Goal: Navigation & Orientation: Find specific page/section

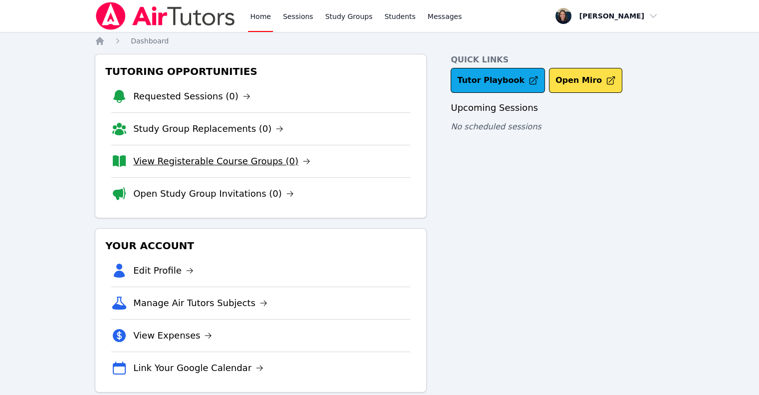
click at [170, 163] on link "View Registerable Course Groups (0)" at bounding box center [221, 161] width 177 height 14
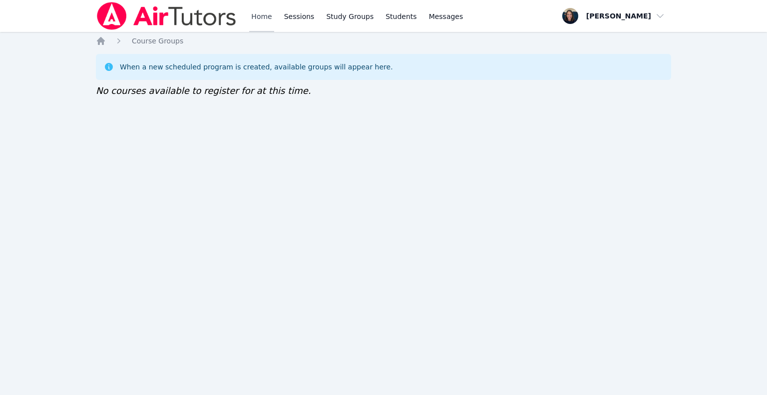
click at [259, 20] on link "Home" at bounding box center [261, 16] width 24 height 32
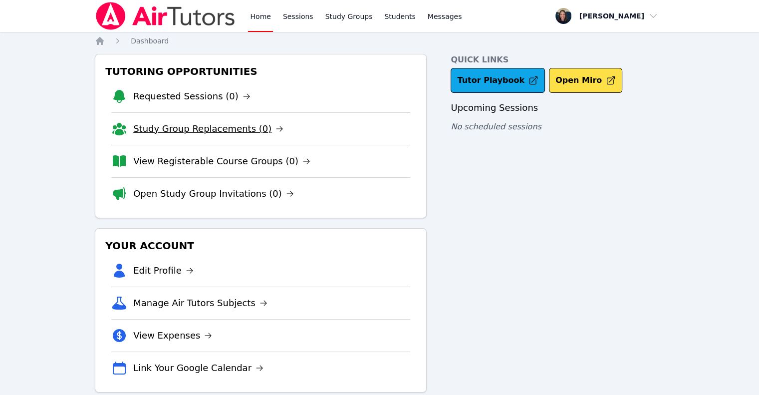
click at [199, 125] on link "Study Group Replacements (0)" at bounding box center [208, 129] width 150 height 14
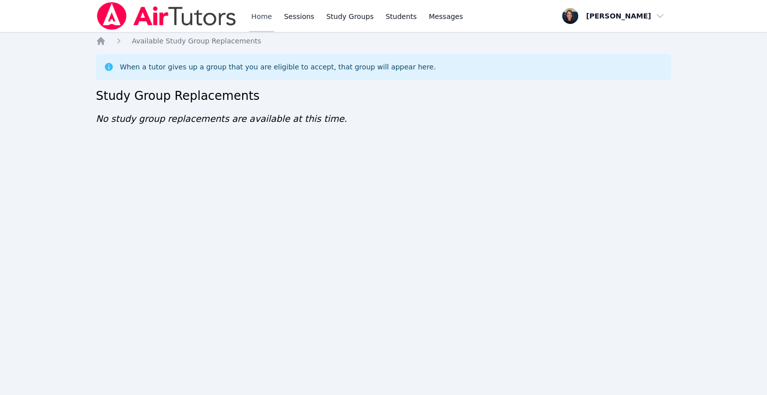
click at [256, 25] on link "Home" at bounding box center [261, 16] width 24 height 32
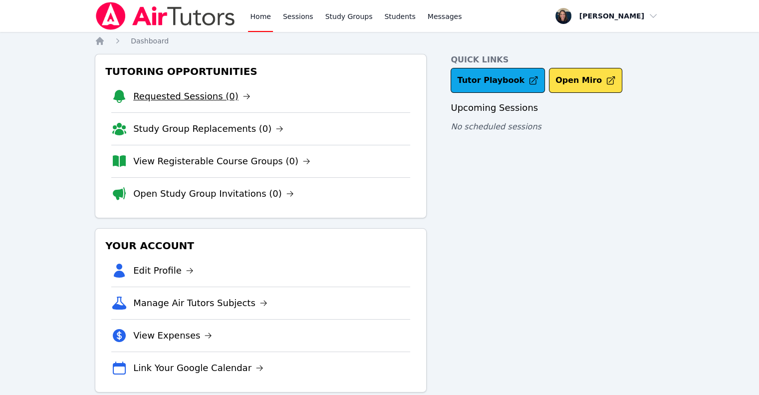
click at [213, 100] on link "Requested Sessions (0)" at bounding box center [191, 96] width 117 height 14
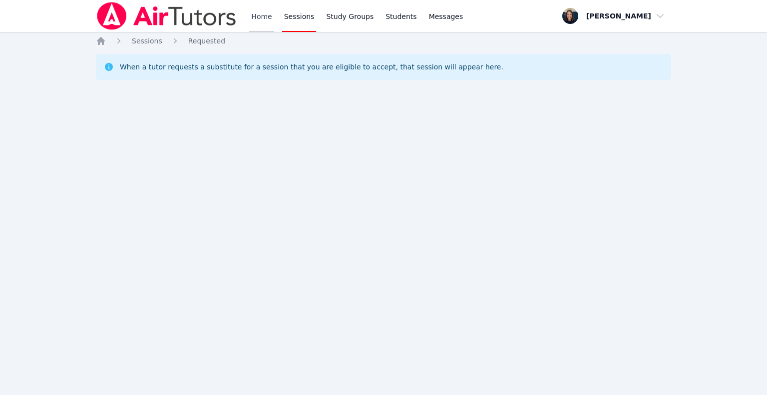
click at [250, 14] on link "Home" at bounding box center [261, 16] width 24 height 32
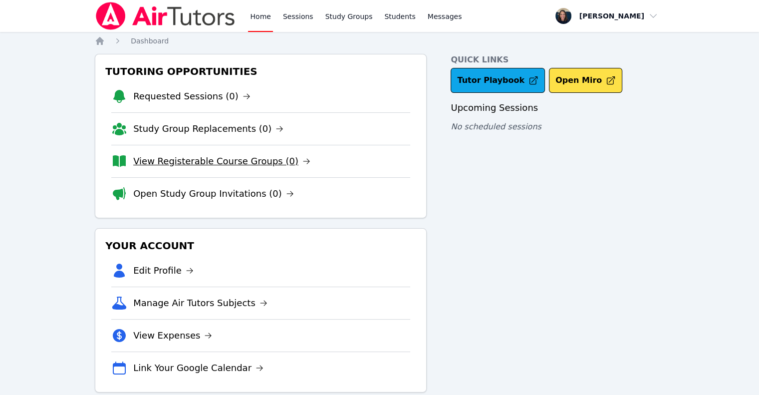
click at [194, 157] on link "View Registerable Course Groups (0)" at bounding box center [221, 161] width 177 height 14
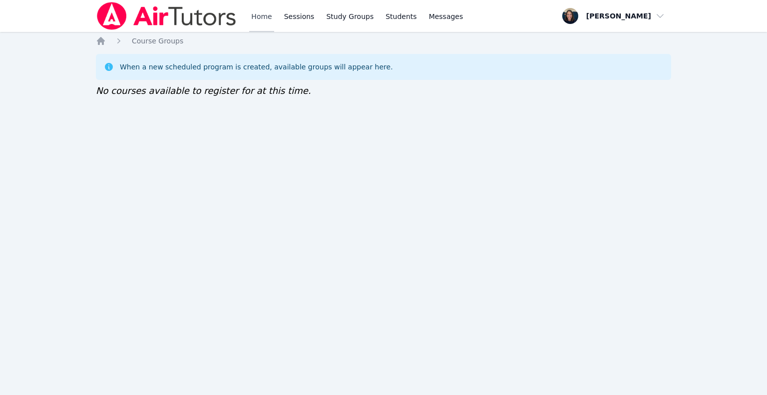
click at [264, 21] on link "Home" at bounding box center [261, 16] width 24 height 32
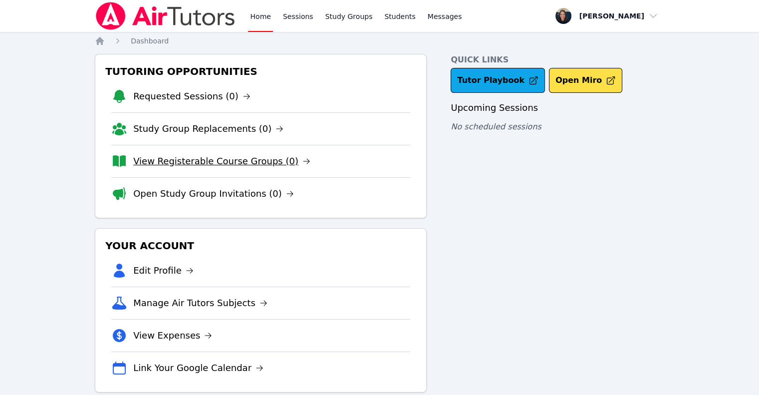
click at [202, 167] on link "View Registerable Course Groups (0)" at bounding box center [221, 161] width 177 height 14
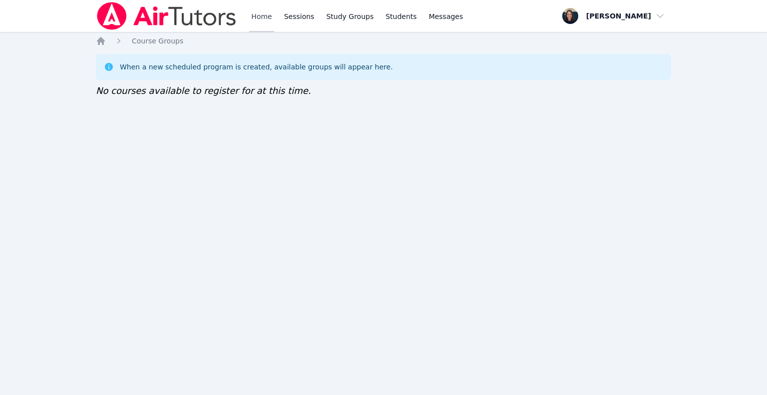
click at [253, 20] on link "Home" at bounding box center [261, 16] width 24 height 32
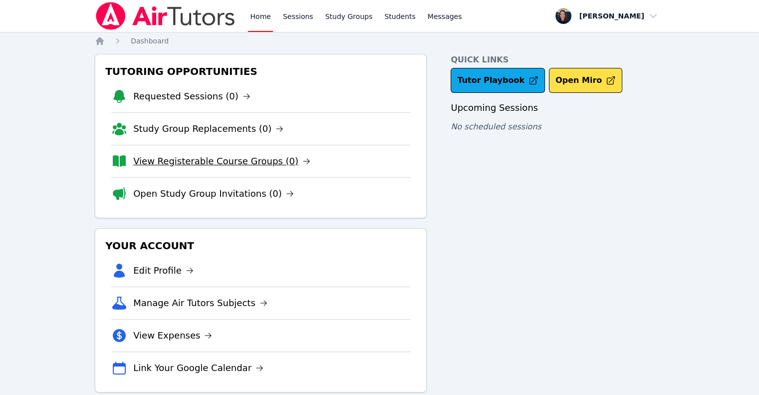
click at [185, 159] on link "View Registerable Course Groups (0)" at bounding box center [221, 161] width 177 height 14
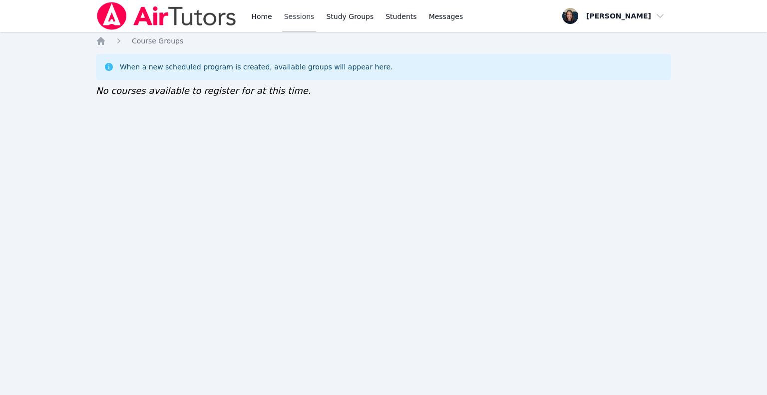
click at [286, 18] on link "Sessions" at bounding box center [299, 16] width 34 height 32
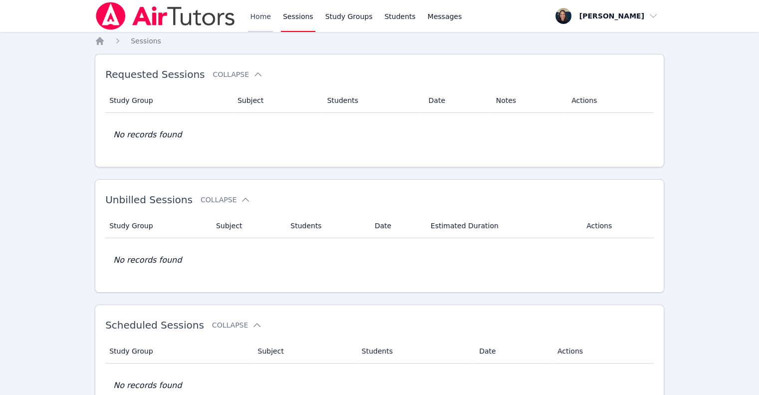
click at [252, 13] on link "Home" at bounding box center [260, 16] width 24 height 32
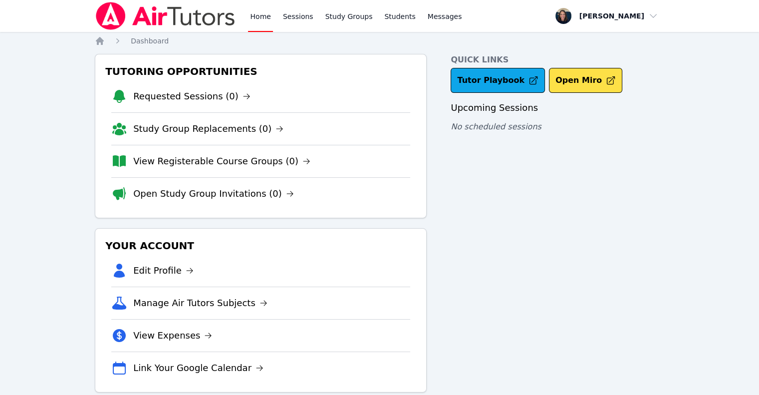
click at [226, 175] on li "View Registerable Course Groups (0)" at bounding box center [260, 161] width 299 height 32
click at [228, 169] on li "View Registerable Course Groups (0)" at bounding box center [260, 161] width 299 height 32
click at [218, 159] on link "View Registerable Course Groups (0)" at bounding box center [221, 161] width 177 height 14
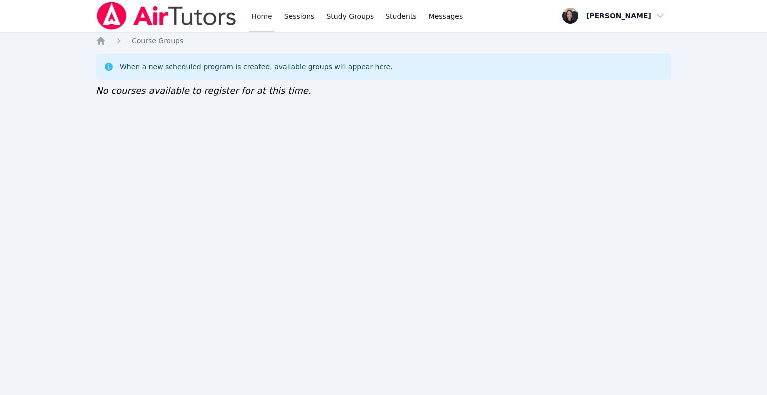
click at [262, 18] on link "Home" at bounding box center [261, 16] width 24 height 32
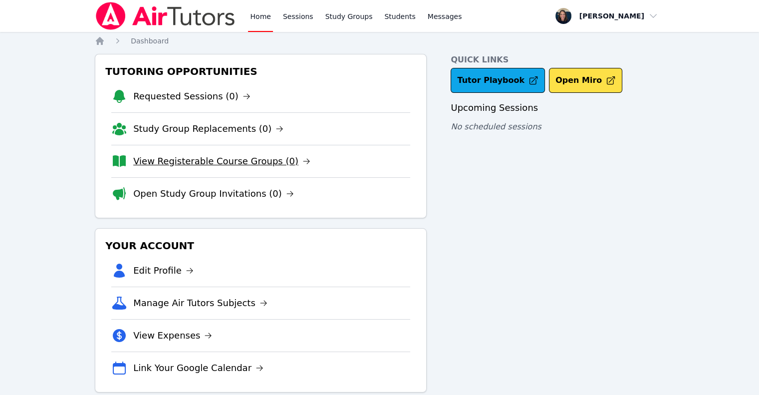
click at [194, 160] on link "View Registerable Course Groups (0)" at bounding box center [221, 161] width 177 height 14
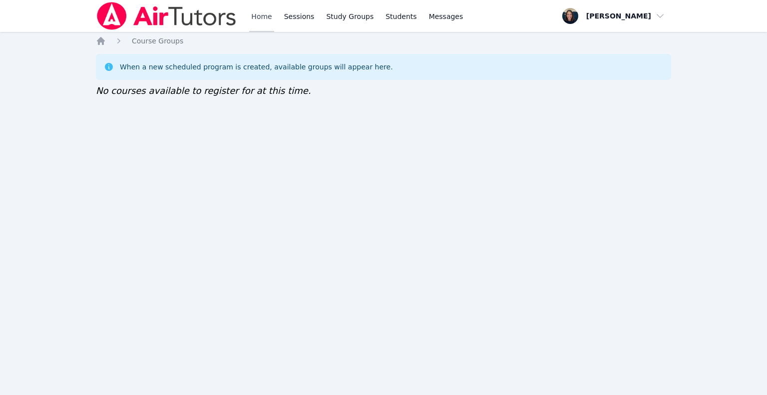
click at [264, 9] on link "Home" at bounding box center [261, 16] width 24 height 32
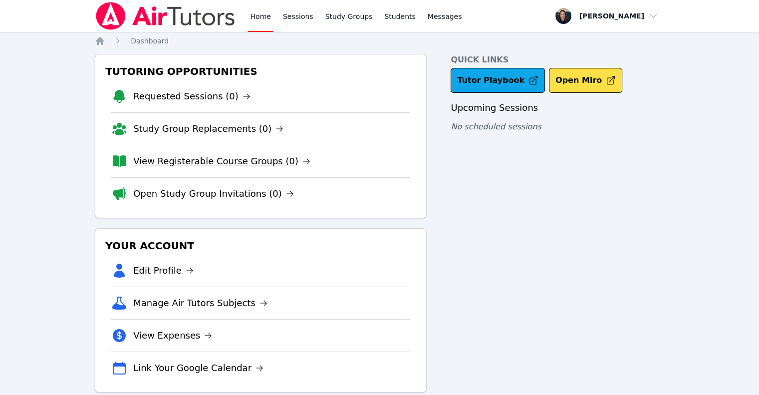
click at [212, 164] on link "View Registerable Course Groups (0)" at bounding box center [221, 161] width 177 height 14
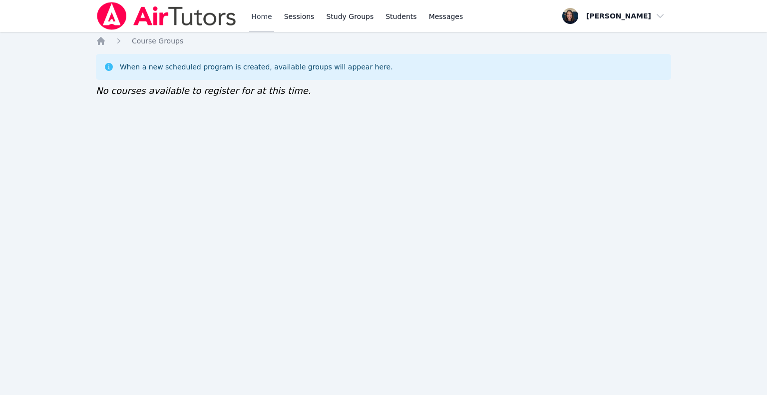
click at [252, 14] on link "Home" at bounding box center [261, 16] width 24 height 32
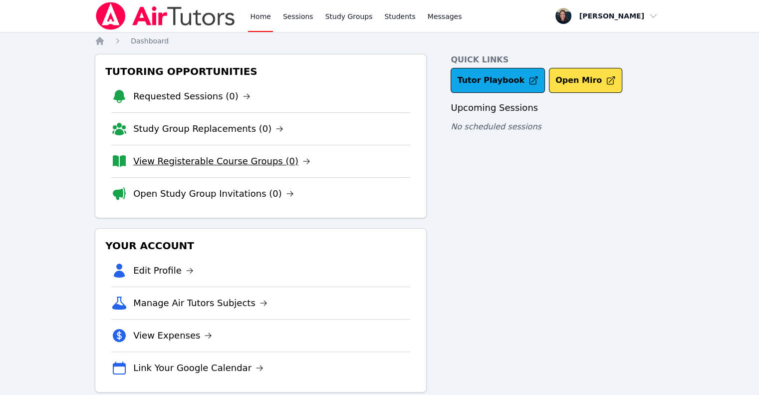
click at [272, 159] on link "View Registerable Course Groups (0)" at bounding box center [221, 161] width 177 height 14
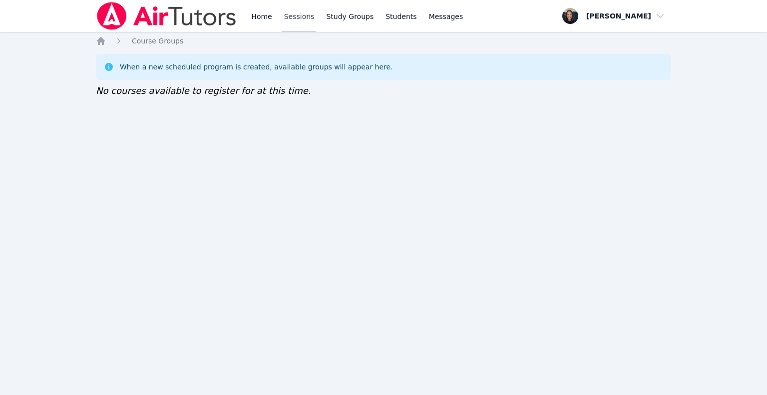
click at [291, 15] on link "Sessions" at bounding box center [299, 16] width 34 height 32
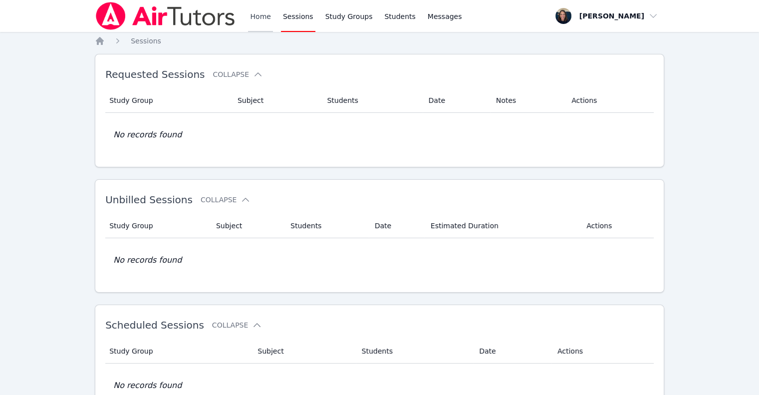
click at [253, 11] on link "Home" at bounding box center [260, 16] width 24 height 32
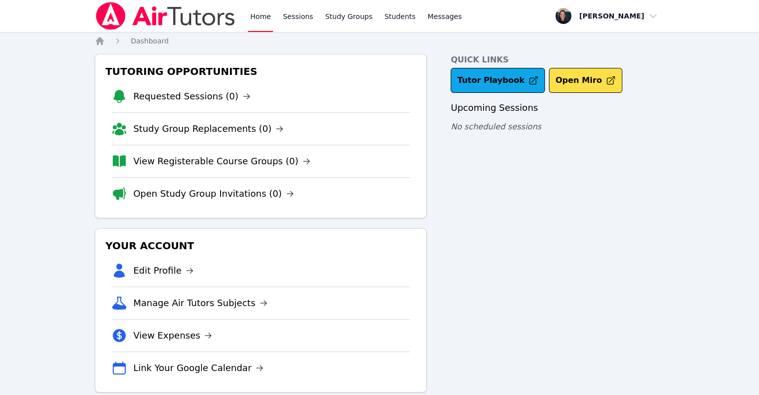
click at [253, 11] on link "Home" at bounding box center [260, 16] width 24 height 32
click at [178, 155] on link "View Registerable Course Groups (0)" at bounding box center [221, 161] width 177 height 14
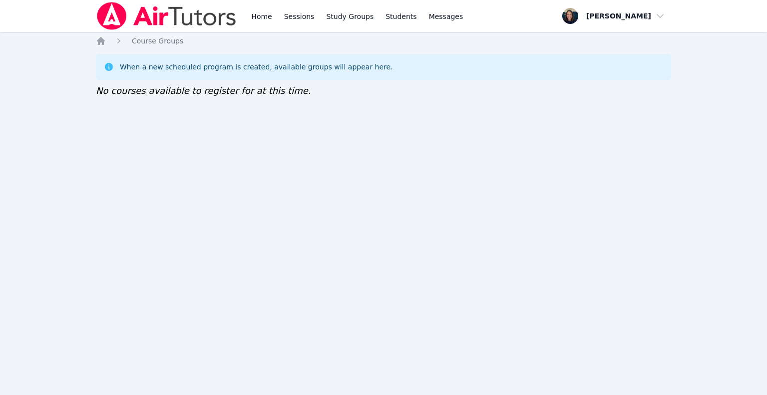
click at [240, 17] on div "Home Sessions Study Groups Students Messages" at bounding box center [280, 16] width 369 height 32
click at [206, 19] on img at bounding box center [166, 16] width 141 height 28
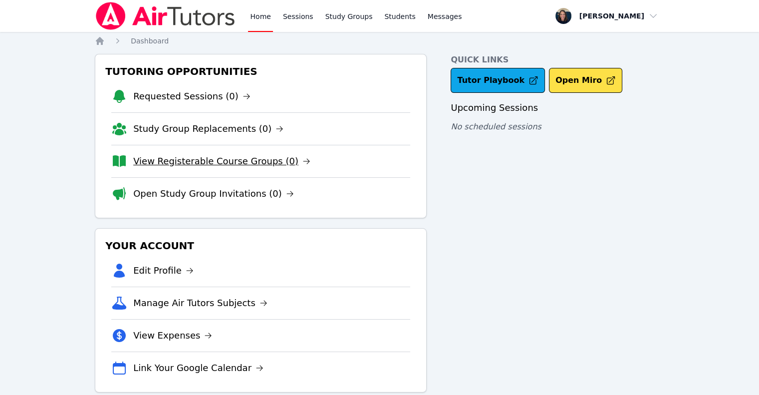
click at [232, 163] on link "View Registerable Course Groups (0)" at bounding box center [221, 161] width 177 height 14
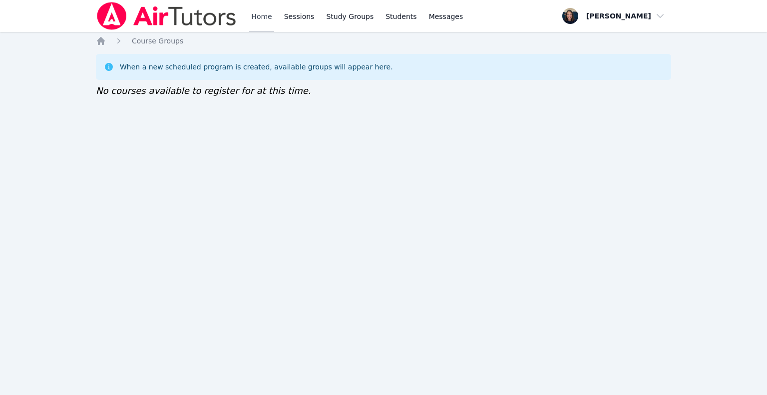
click at [256, 19] on link "Home" at bounding box center [261, 16] width 24 height 32
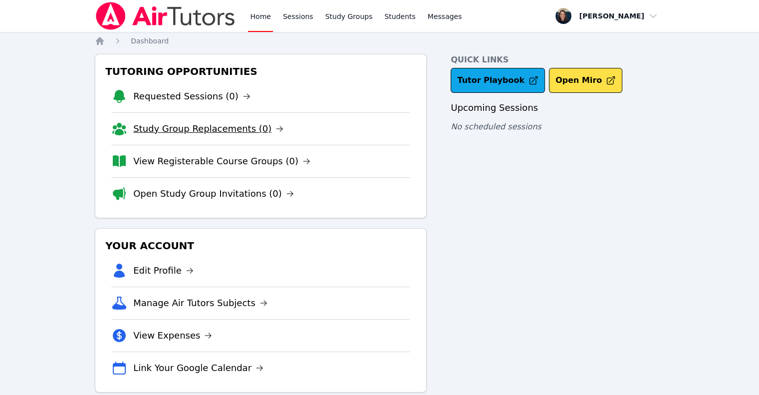
click at [211, 129] on link "Study Group Replacements (0)" at bounding box center [208, 129] width 150 height 14
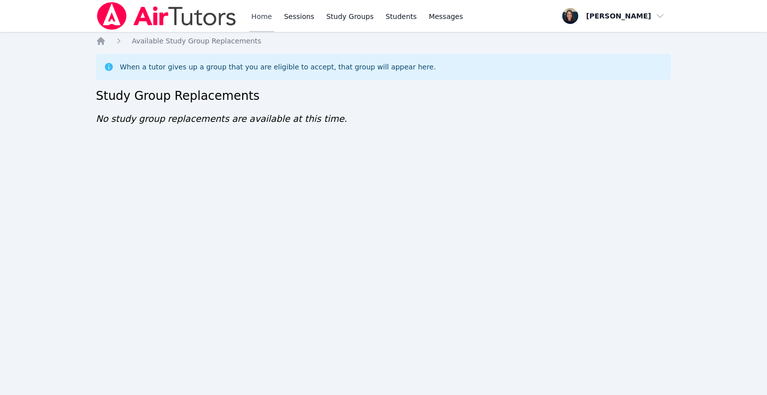
click at [267, 26] on link "Home" at bounding box center [261, 16] width 24 height 32
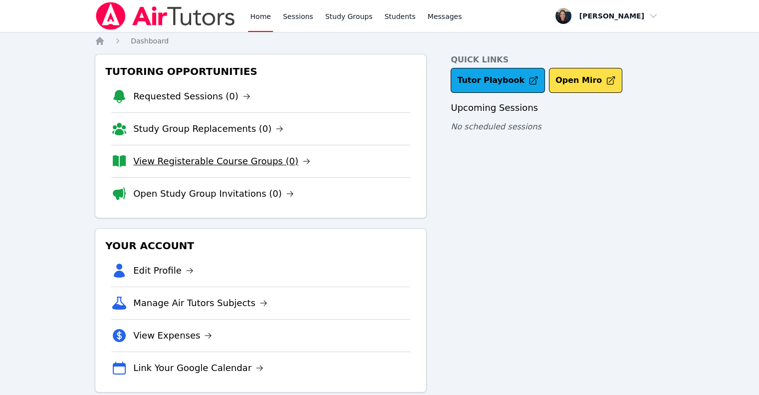
click at [263, 160] on link "View Registerable Course Groups (0)" at bounding box center [221, 161] width 177 height 14
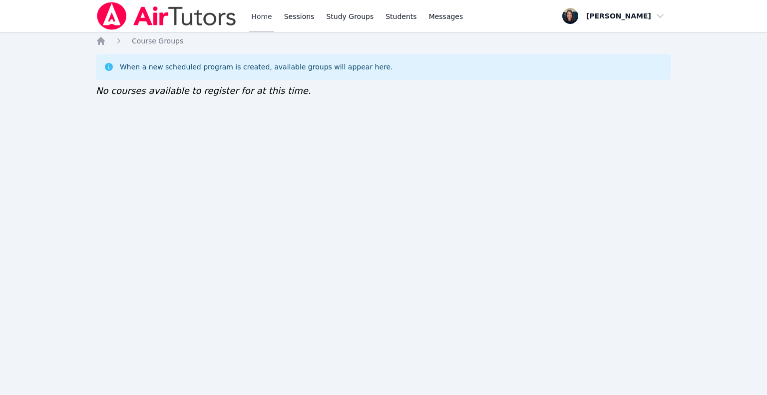
click at [263, 15] on link "Home" at bounding box center [261, 16] width 24 height 32
